Goal: Find contact information: Find contact information

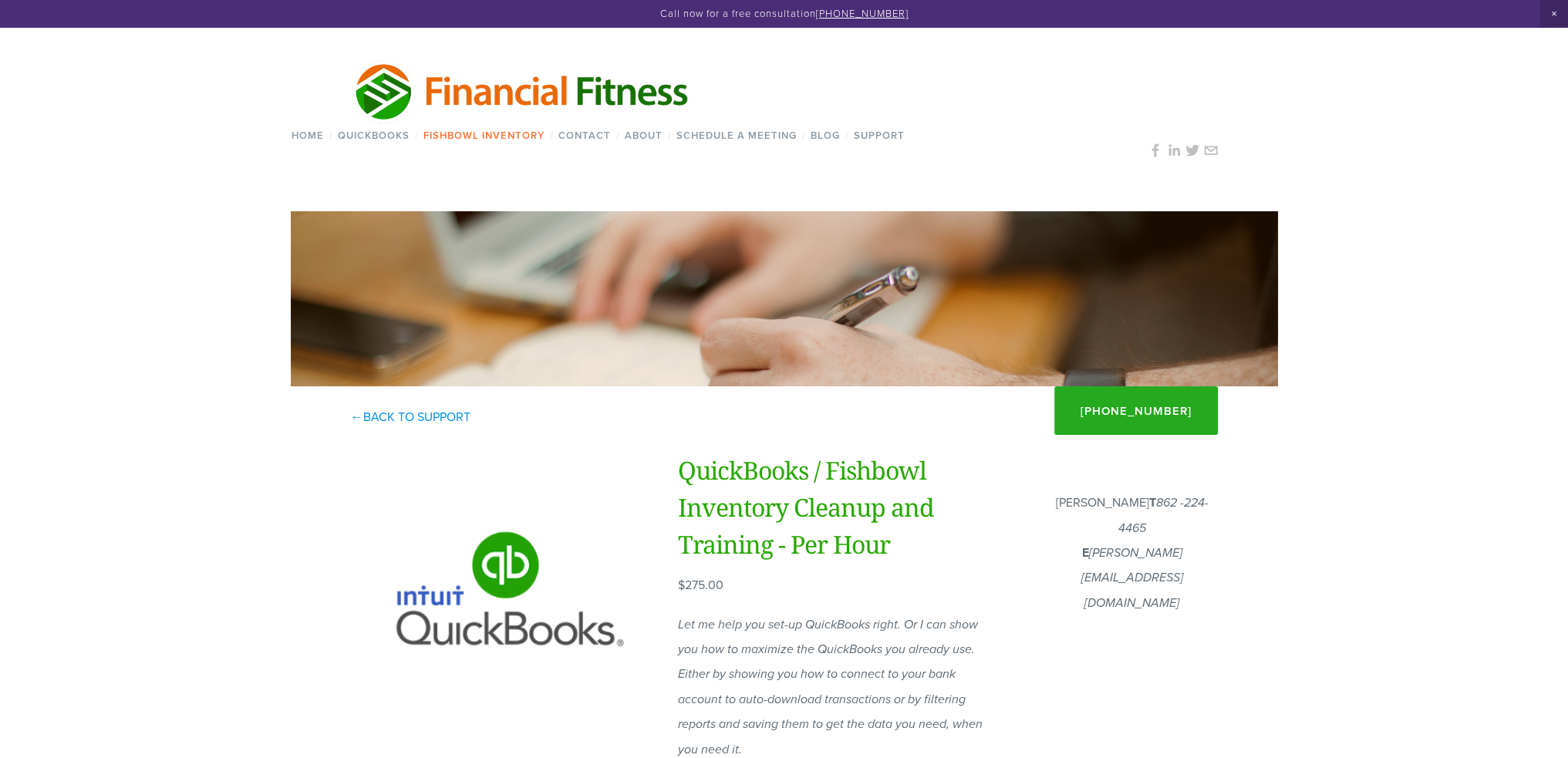
click at [509, 135] on link "Fishbowl Inventory" at bounding box center [484, 135] width 131 height 22
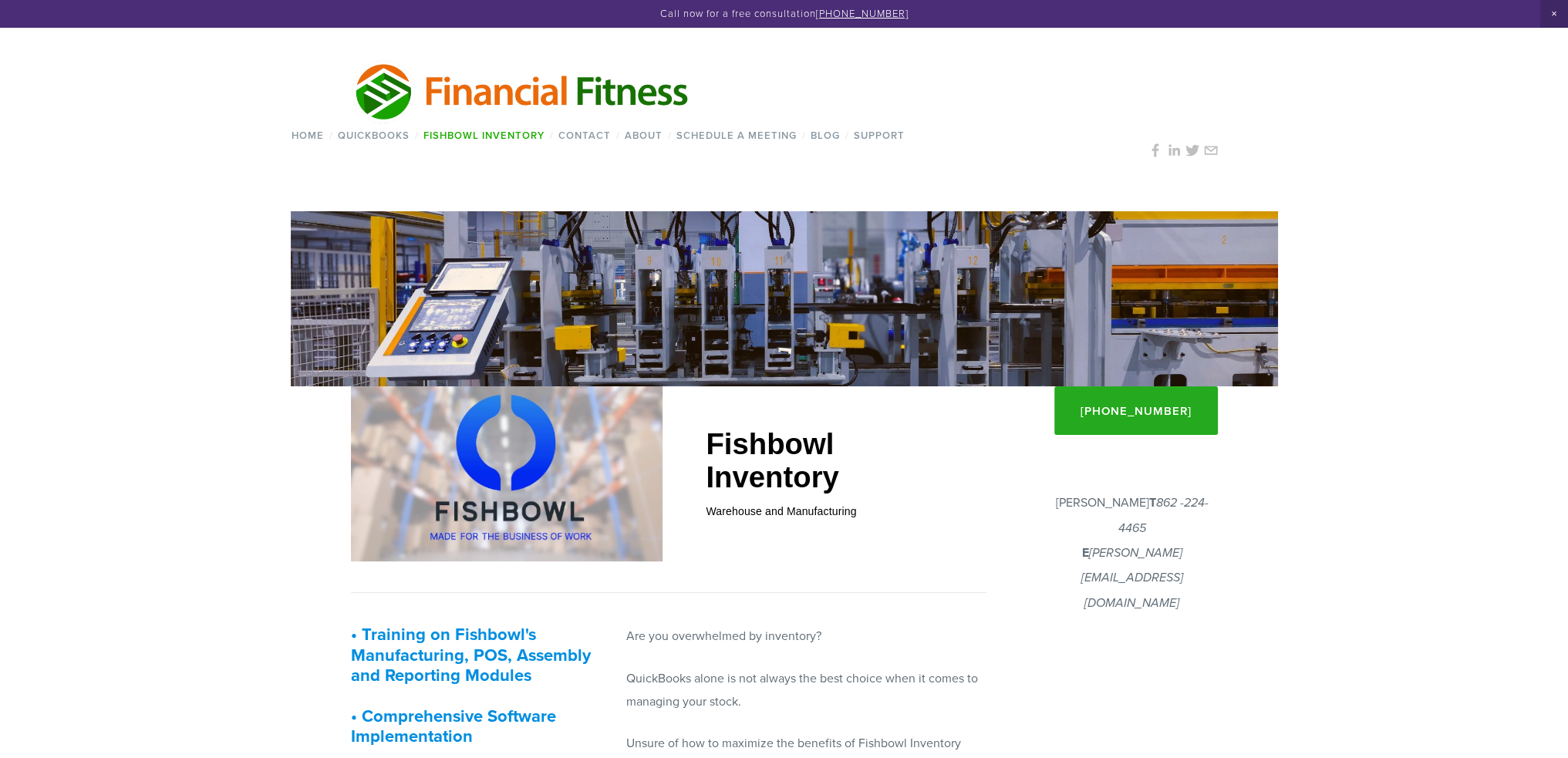
scroll to position [77, 0]
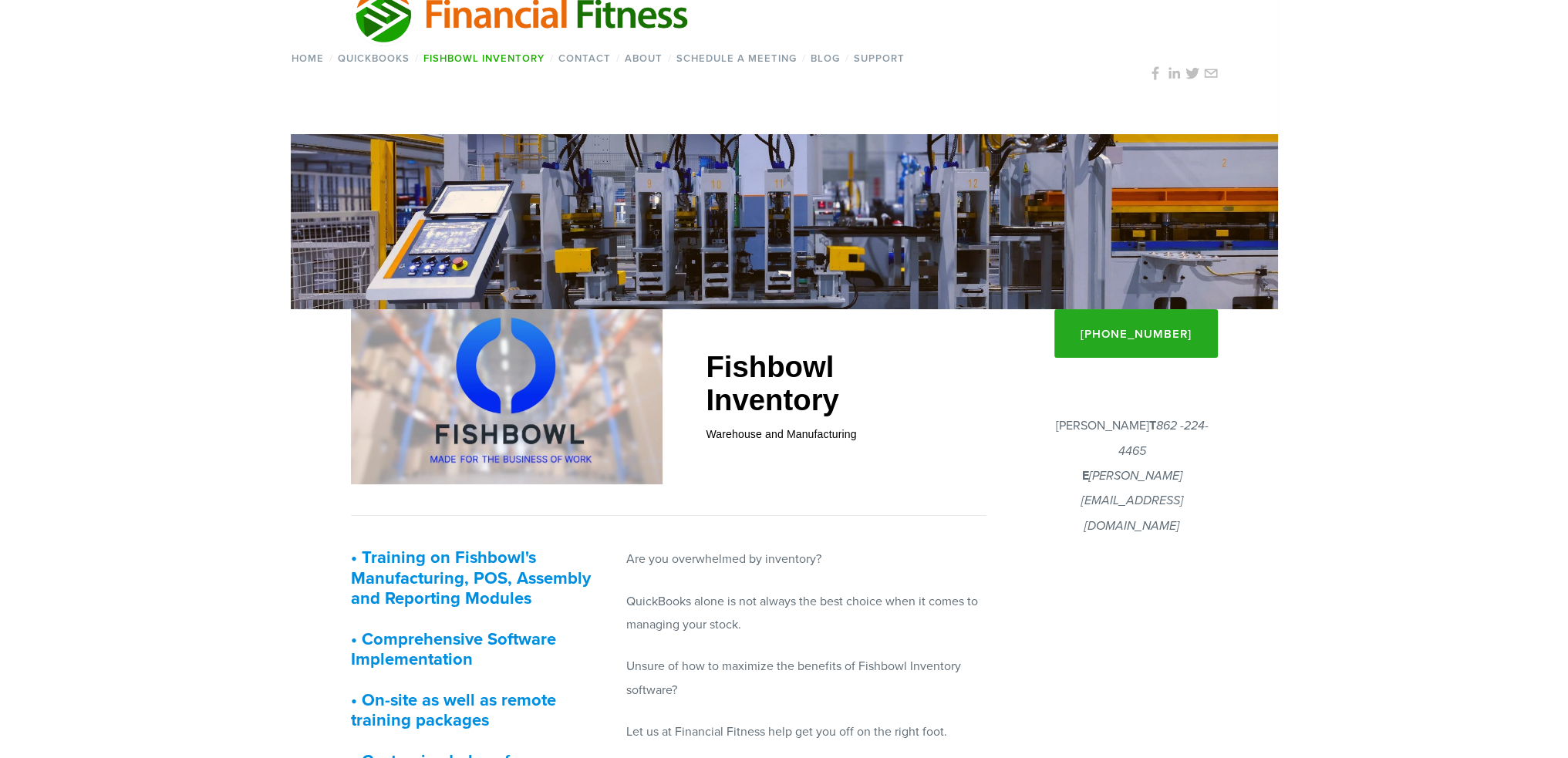
drag, startPoint x: 1097, startPoint y: 502, endPoint x: 1079, endPoint y: 443, distance: 61.7
click at [1087, 426] on p "[PERSON_NAME] T 862 -224-4465 E [PERSON_NAME][EMAIL_ADDRESS][DOMAIN_NAME]" at bounding box center [1132, 476] width 171 height 125
drag, startPoint x: 1100, startPoint y: 425, endPoint x: 1217, endPoint y: 471, distance: 125.7
click at [1217, 471] on p "[PERSON_NAME] T 862 -224-4465 E [PERSON_NAME][EMAIL_ADDRESS][DOMAIN_NAME]" at bounding box center [1132, 476] width 171 height 125
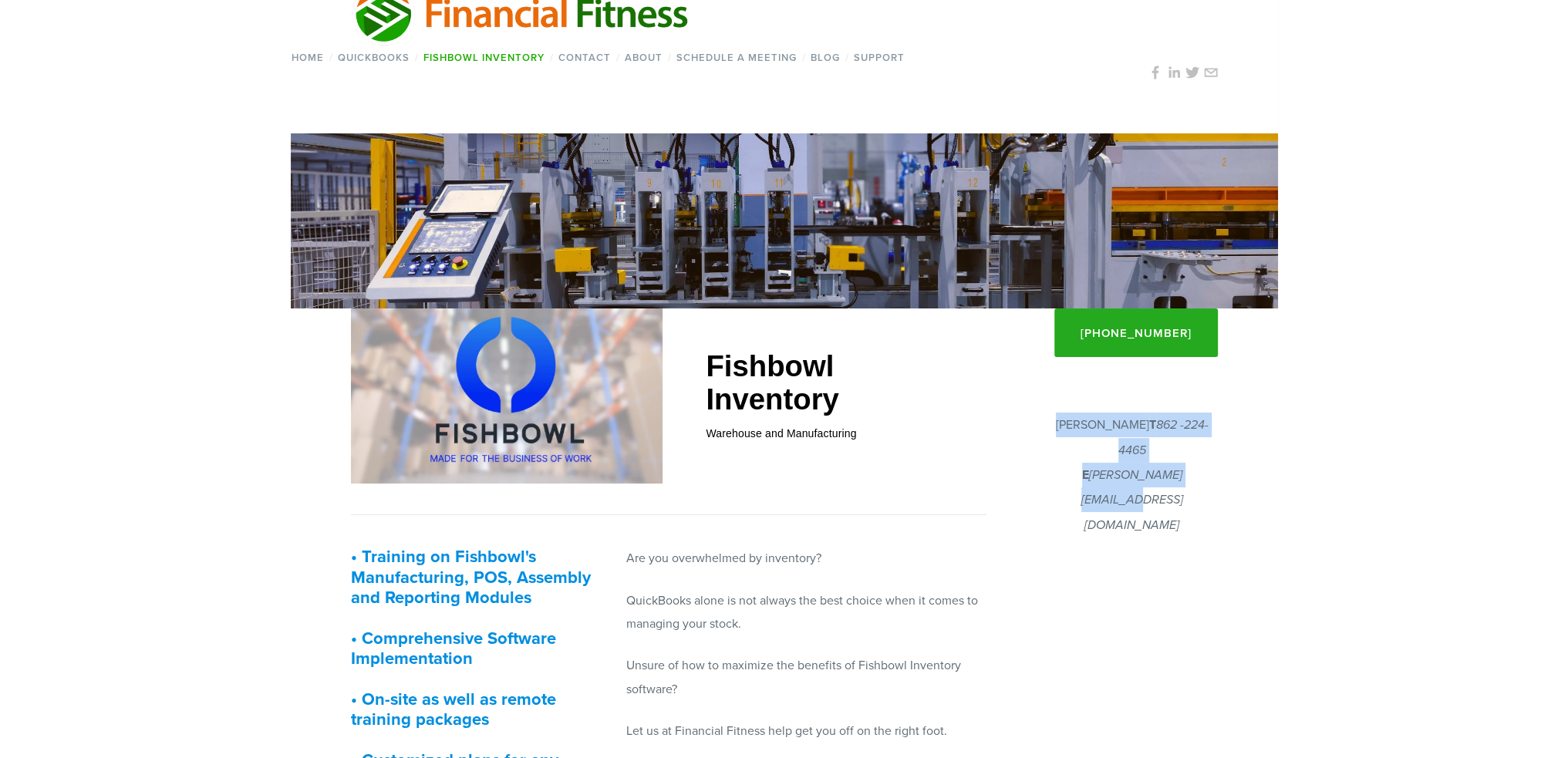
scroll to position [231, 0]
